Goal: Task Accomplishment & Management: Use online tool/utility

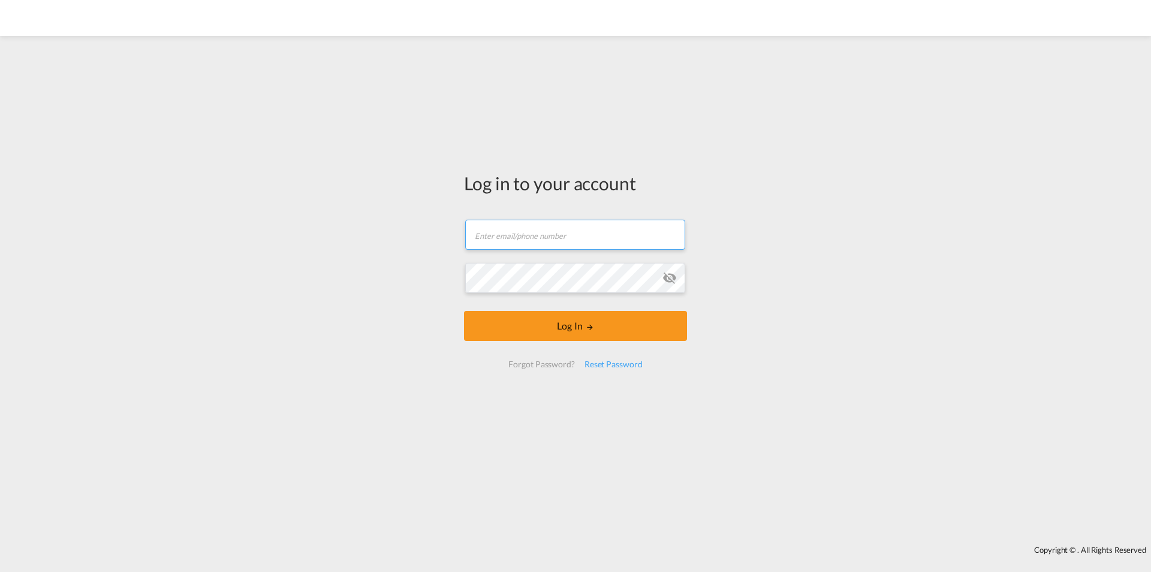
click at [520, 233] on input "text" at bounding box center [575, 234] width 220 height 30
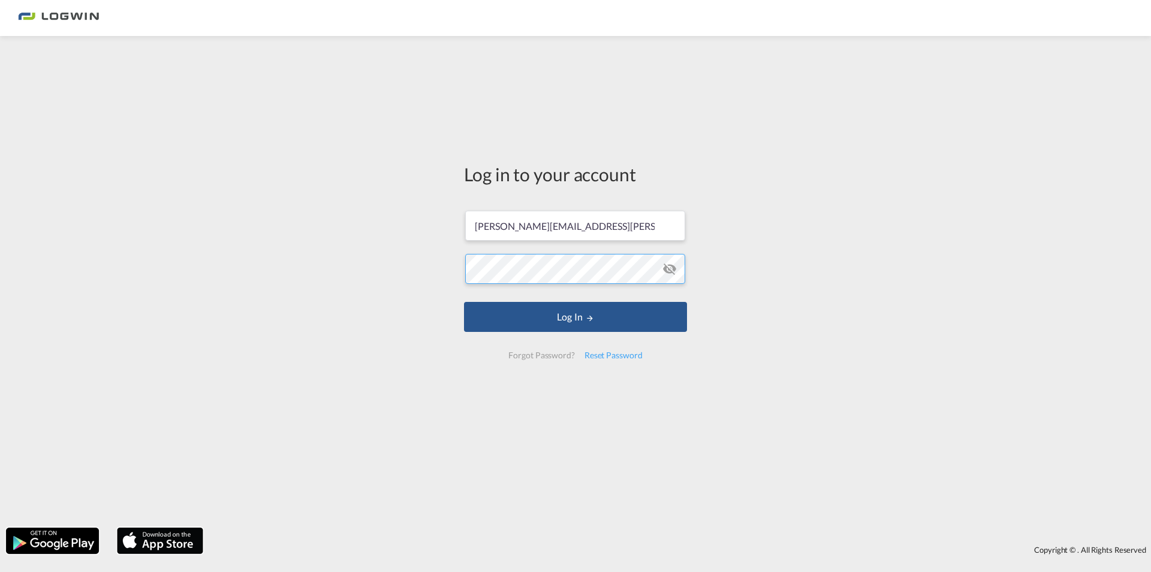
click at [464, 302] on button "Log In" at bounding box center [575, 317] width 223 height 30
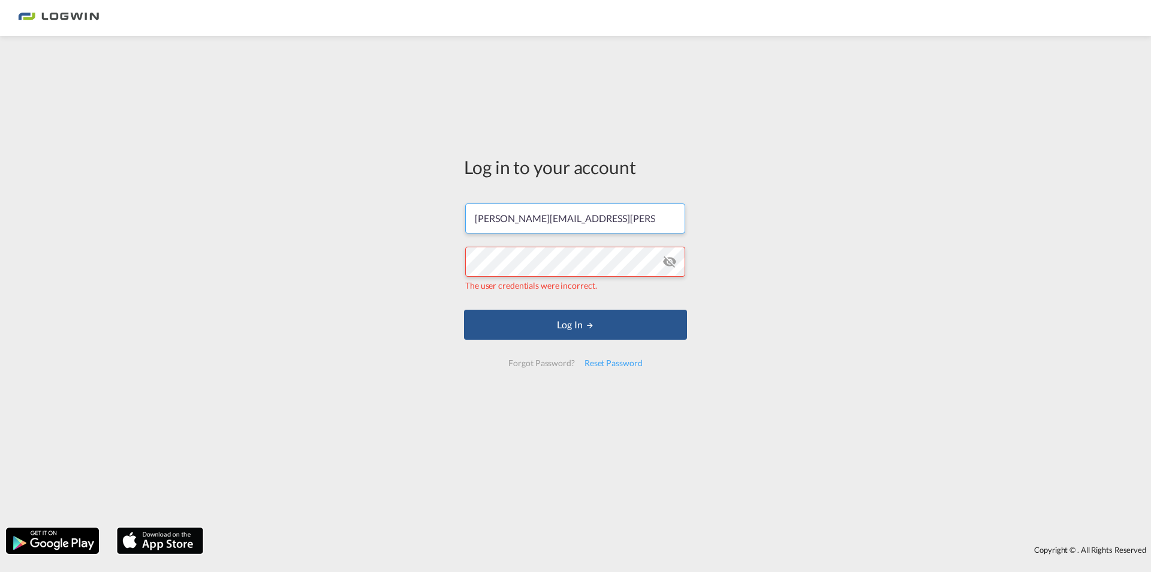
click at [611, 218] on input "[PERSON_NAME][EMAIL_ADDRESS][PERSON_NAME][DOMAIN_NAME]" at bounding box center [575, 218] width 220 height 30
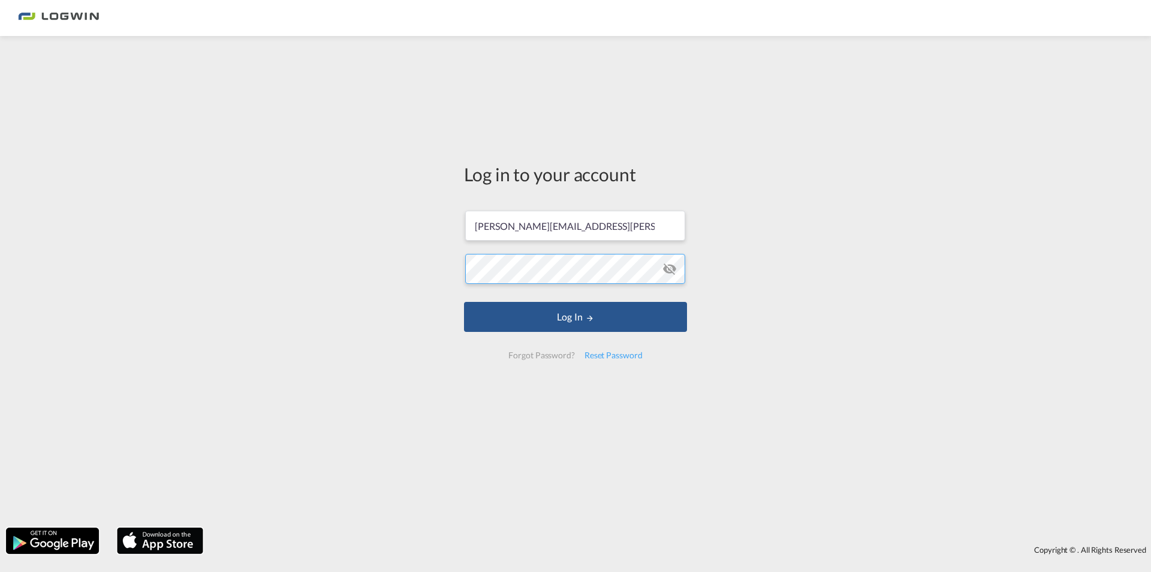
click at [464, 302] on button "Log In" at bounding box center [575, 317] width 223 height 30
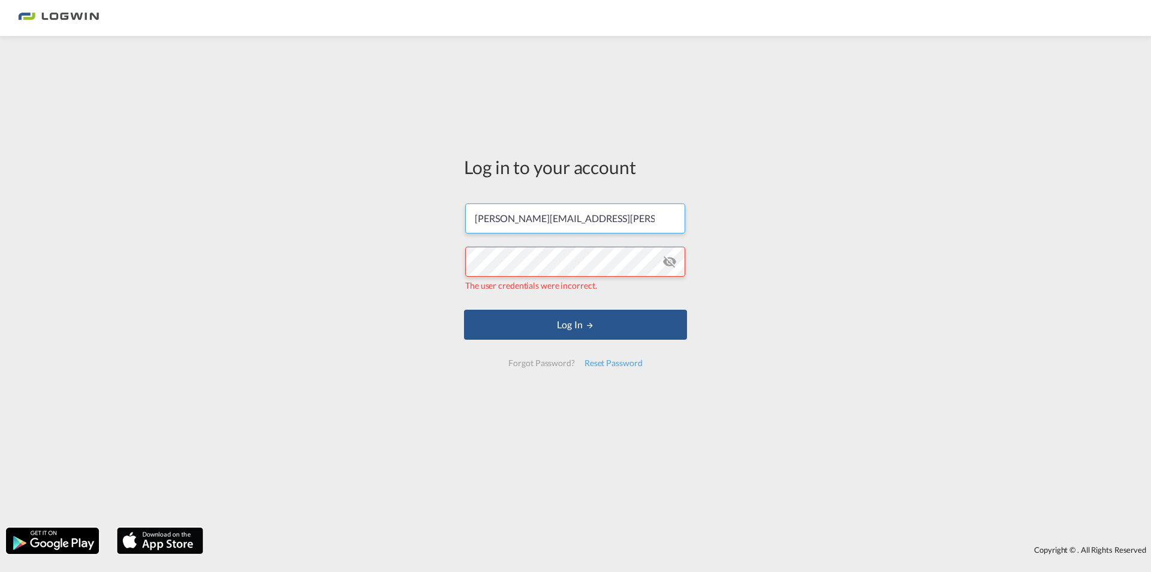
drag, startPoint x: 631, startPoint y: 218, endPoint x: 282, endPoint y: 227, distance: 349.2
click at [273, 227] on div "Log in to your account [PERSON_NAME][EMAIL_ADDRESS][PERSON_NAME][DOMAIN_NAME] T…" at bounding box center [575, 281] width 1151 height 479
drag, startPoint x: 610, startPoint y: 220, endPoint x: 628, endPoint y: 225, distance: 18.6
click at [611, 219] on input "[PERSON_NAME][EMAIL_ADDRESS][PERSON_NAME][DOMAIN_NAME]" at bounding box center [575, 218] width 220 height 30
click at [611, 217] on input "[PERSON_NAME][EMAIL_ADDRESS][PERSON_NAME][DOMAIN_NAME]" at bounding box center [575, 218] width 220 height 30
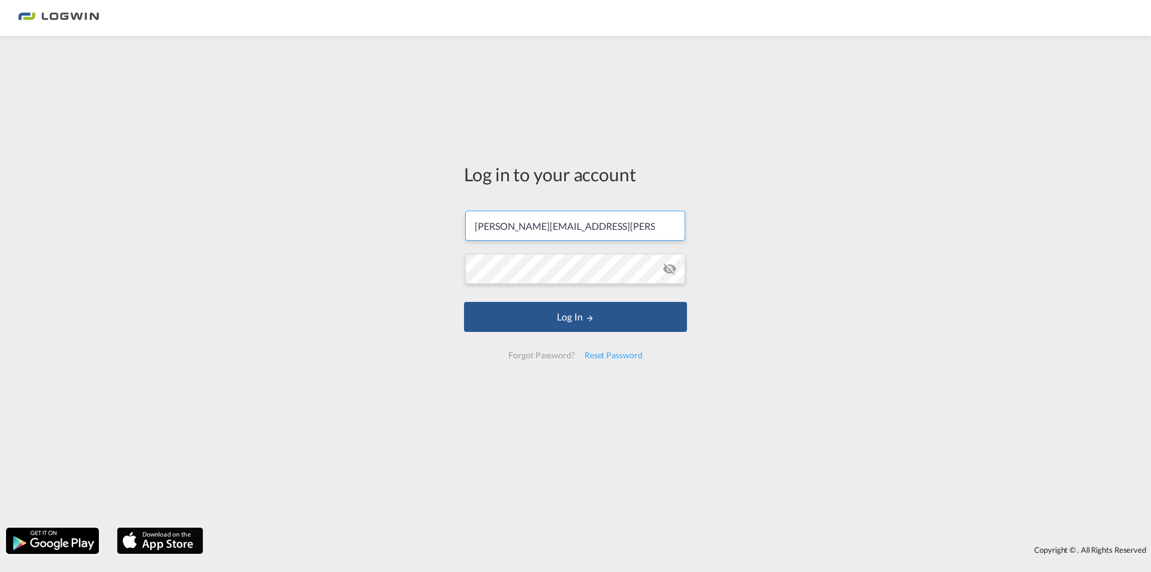
type input "[PERSON_NAME][EMAIL_ADDRESS][PERSON_NAME][DOMAIN_NAME]"
click at [464, 302] on button "Log In" at bounding box center [575, 317] width 223 height 30
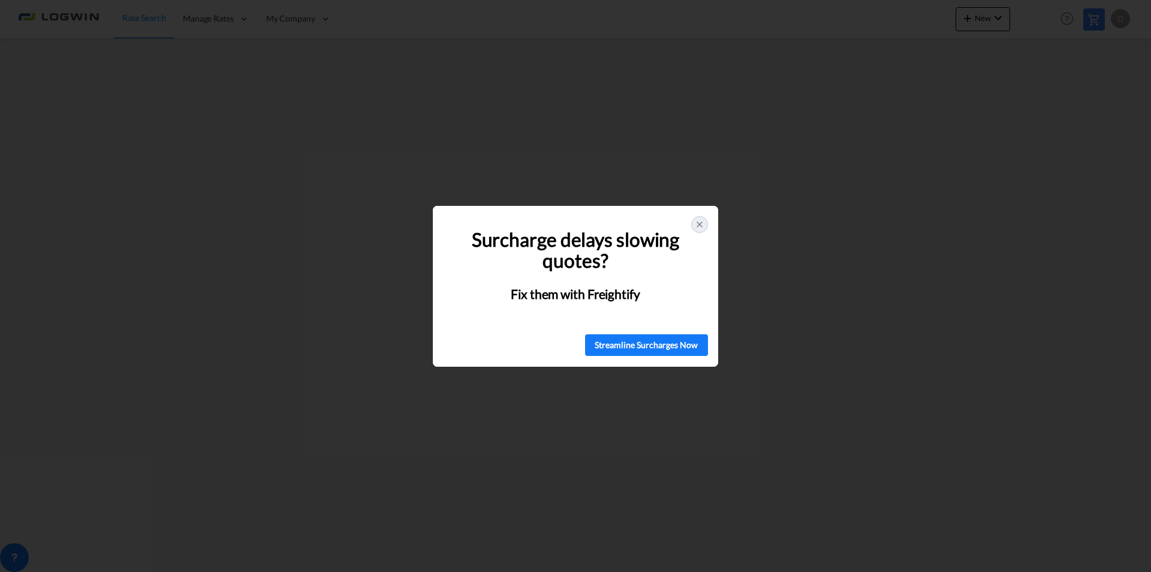
click at [697, 223] on icon at bounding box center [700, 224] width 10 height 10
